Goal: Information Seeking & Learning: Learn about a topic

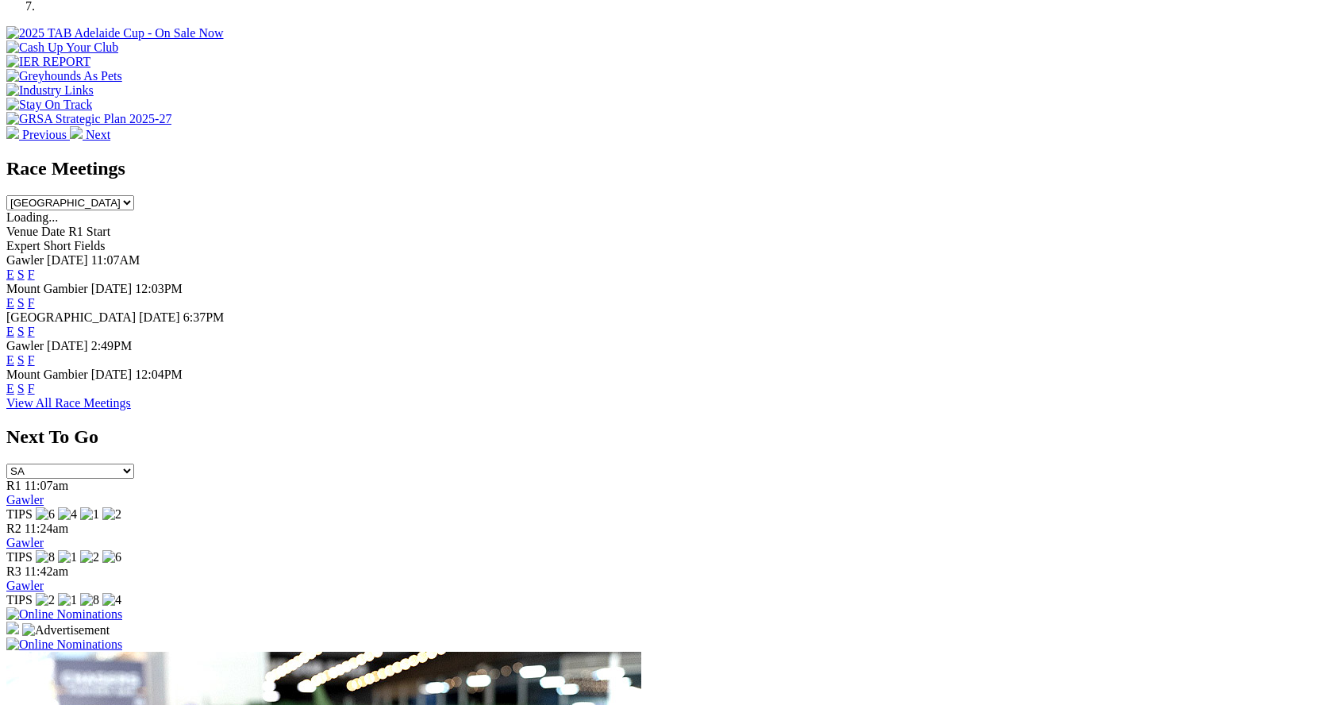
scroll to position [476, 0]
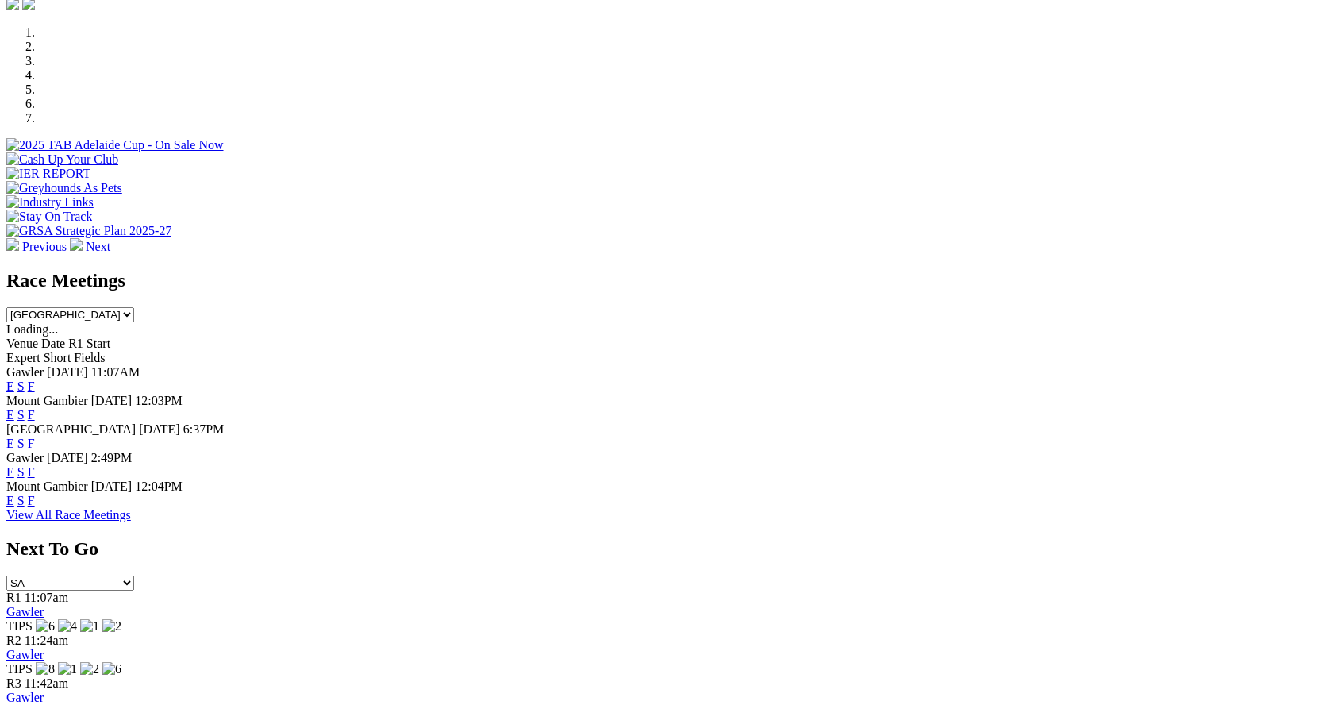
click at [35, 408] on link "F" at bounding box center [31, 414] width 7 height 13
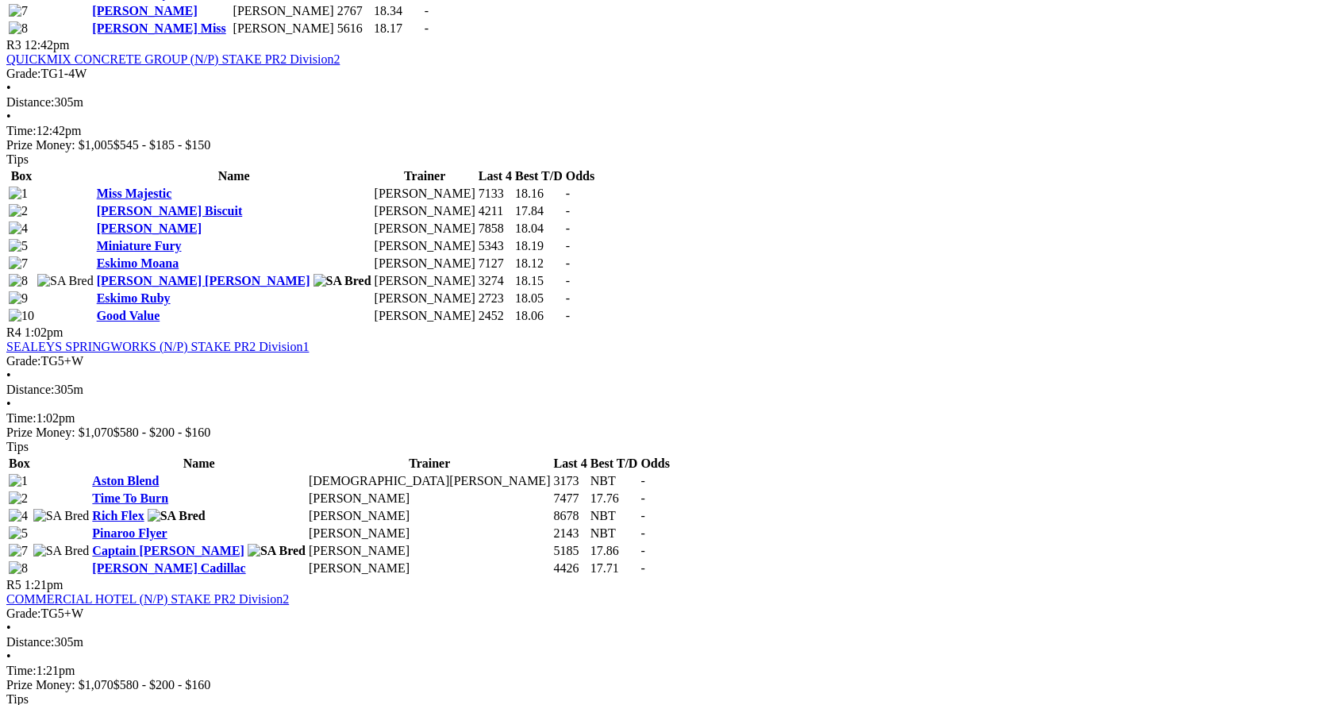
scroll to position [1428, 0]
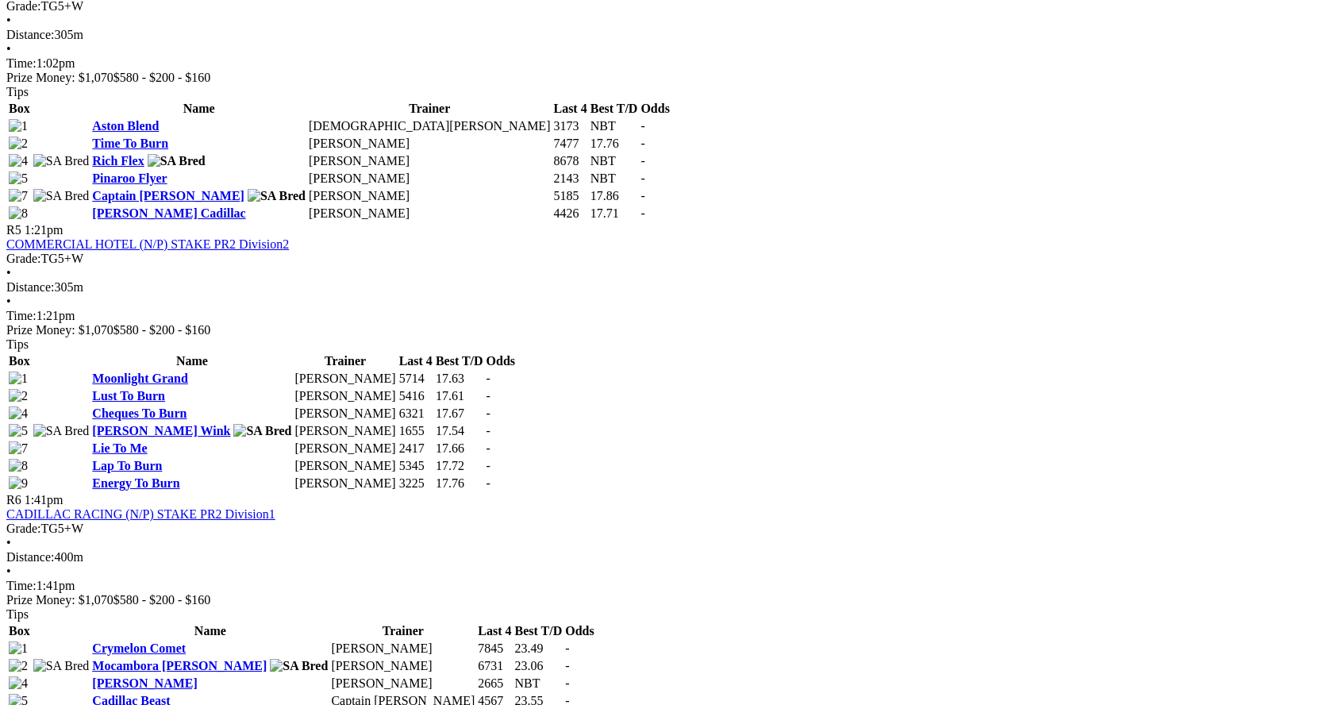
scroll to position [1983, 0]
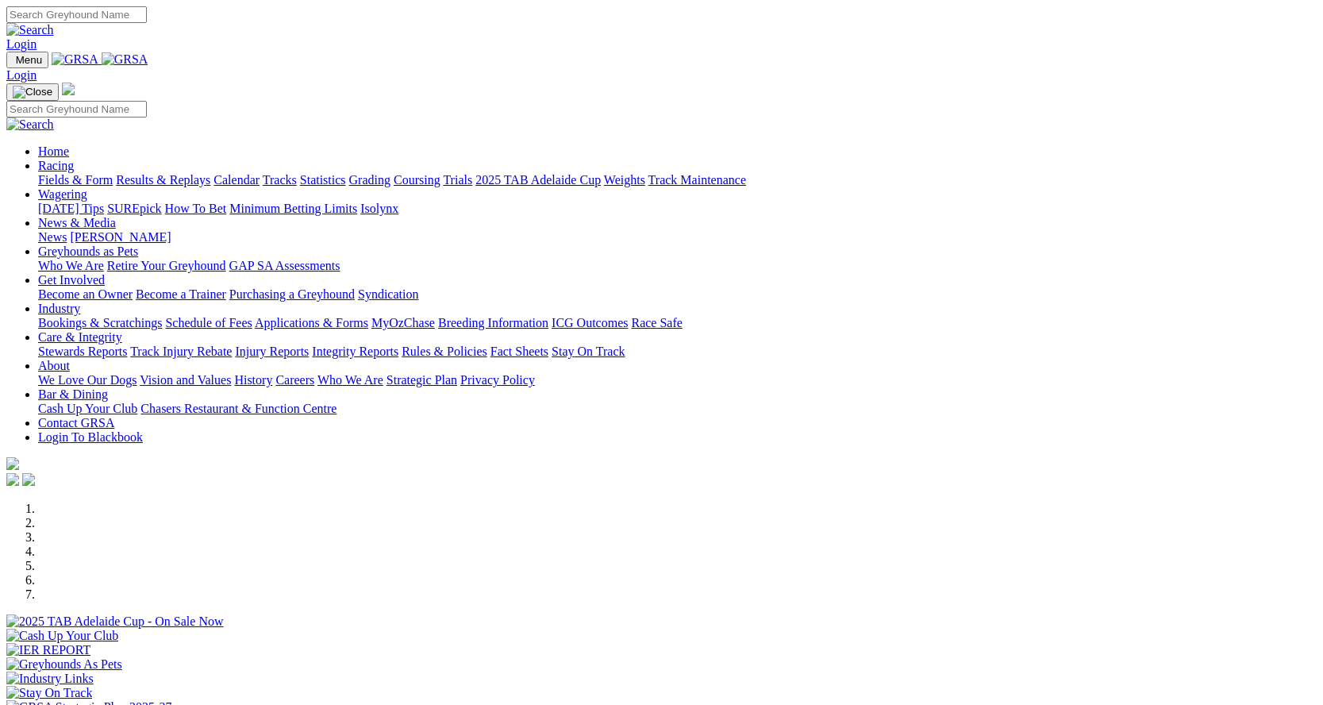
scroll to position [476, 0]
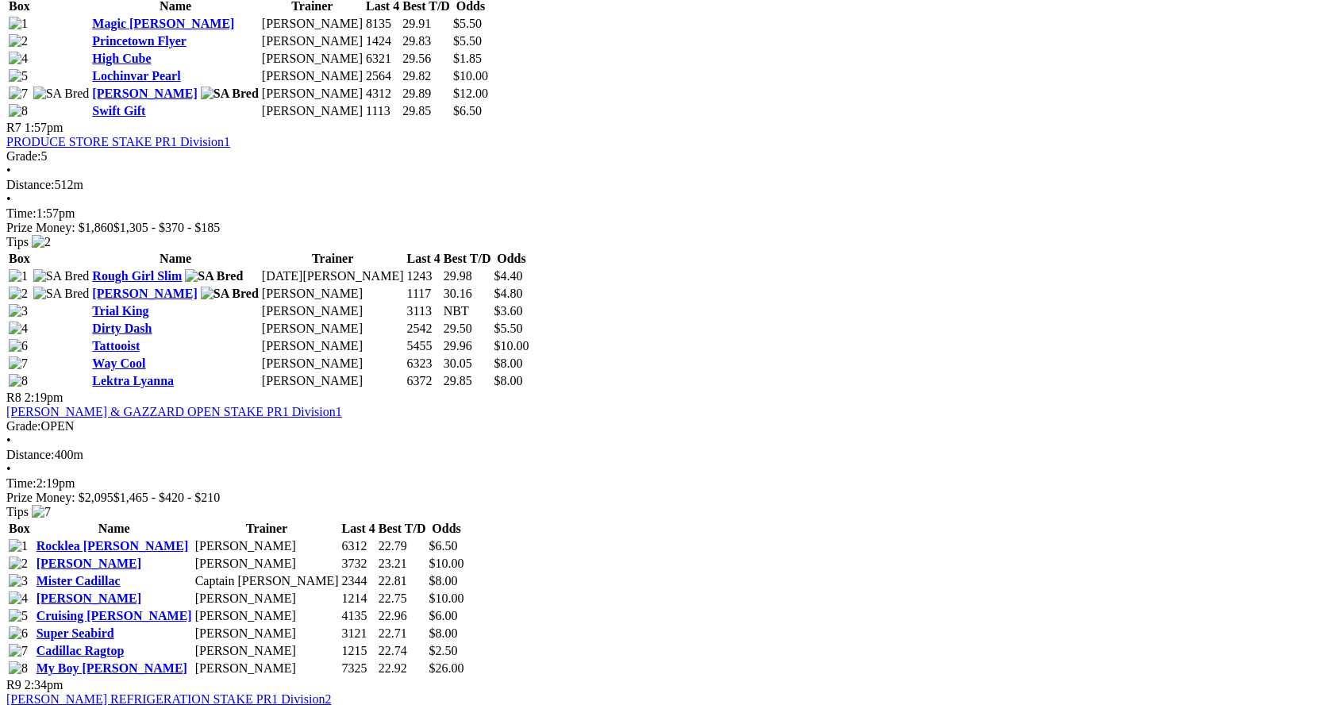
scroll to position [2301, 0]
